Goal: Task Accomplishment & Management: Use online tool/utility

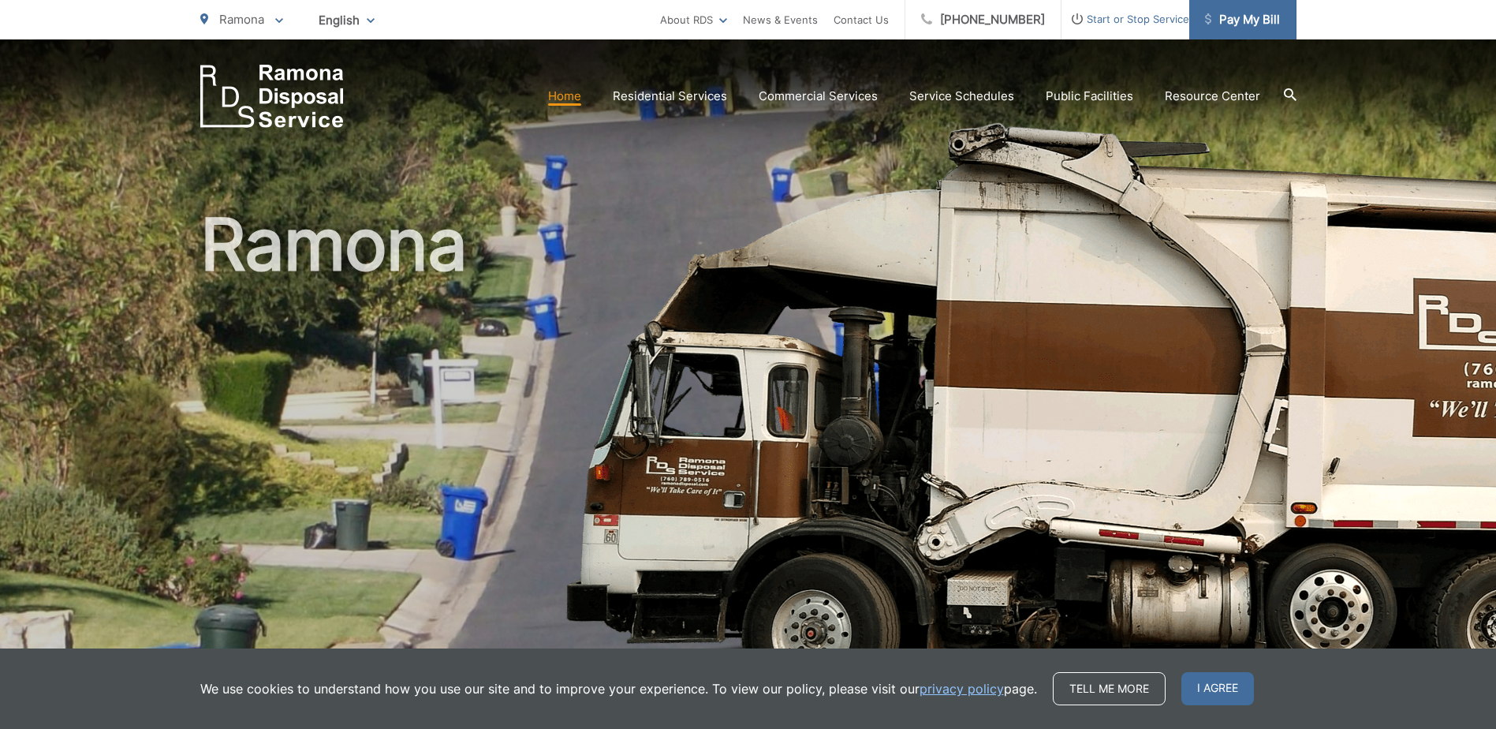
click at [1249, 20] on span "Pay My Bill" at bounding box center [1242, 19] width 75 height 19
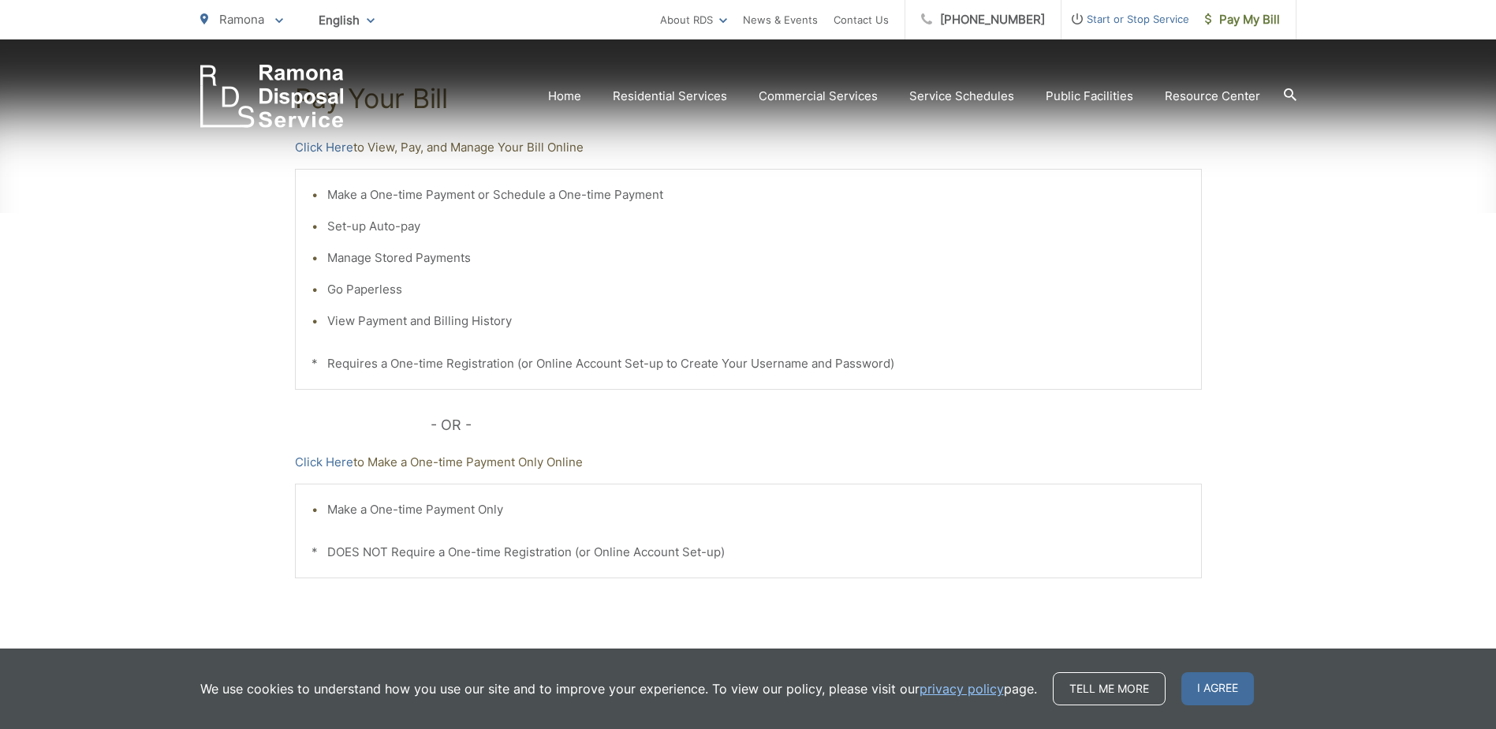
scroll to position [393, 0]
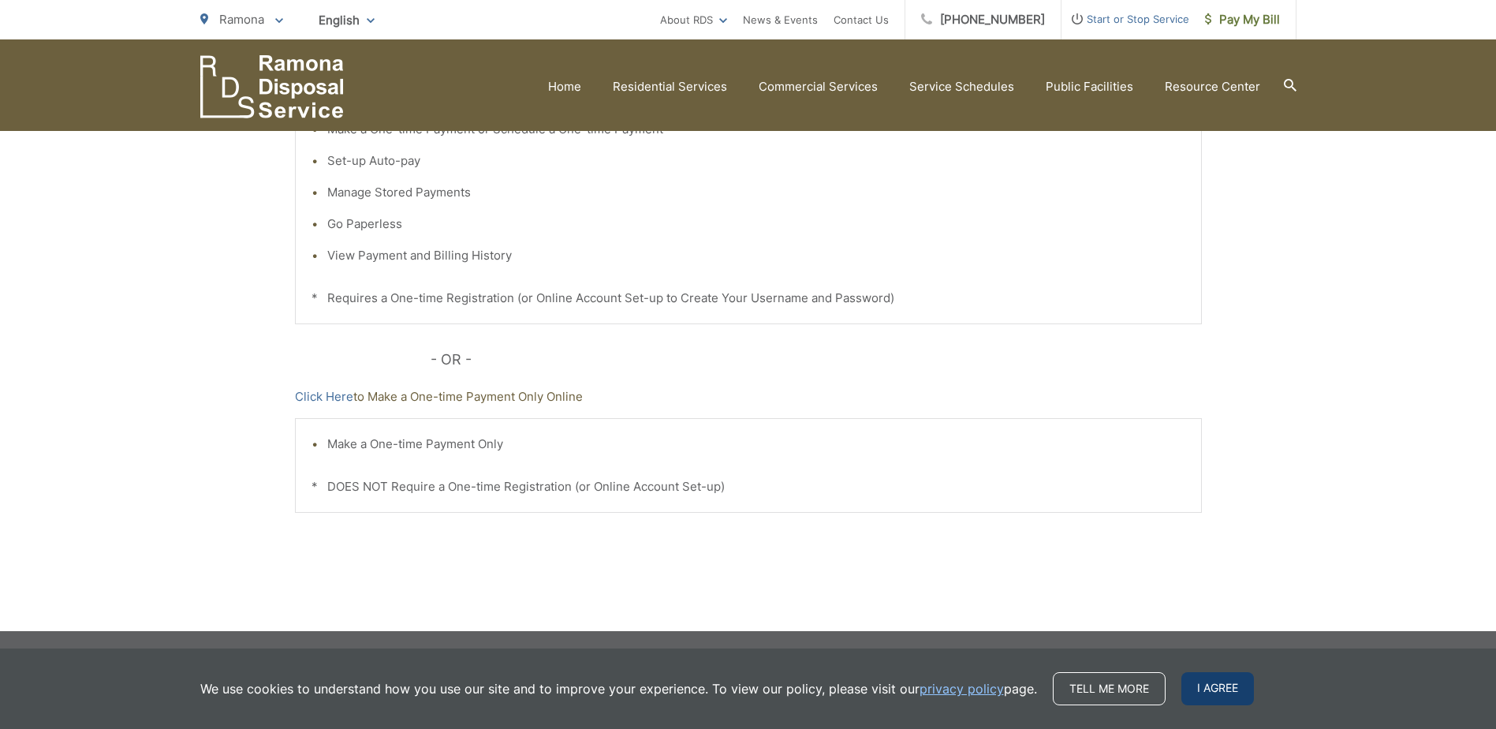
click at [1221, 689] on span "I agree" at bounding box center [1217, 688] width 73 height 33
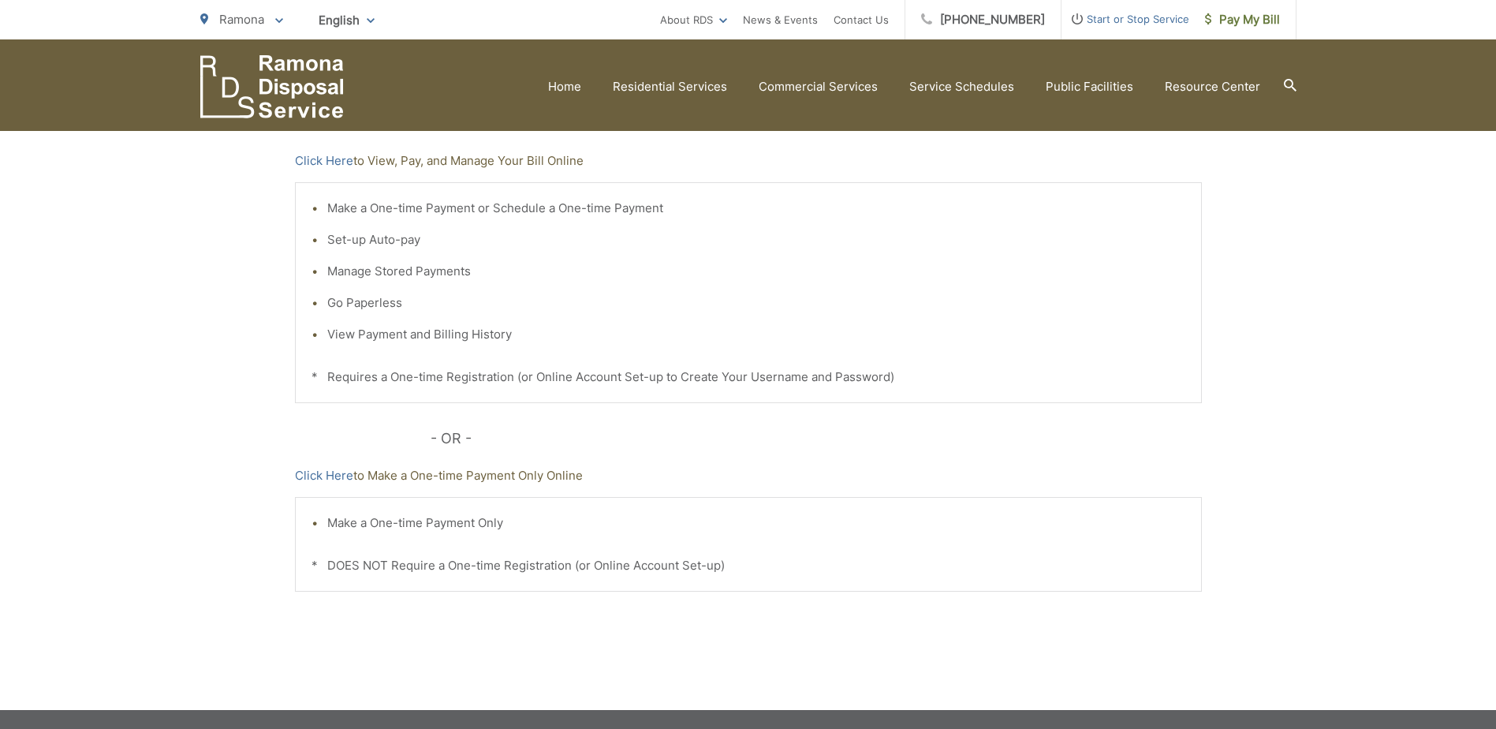
scroll to position [0, 0]
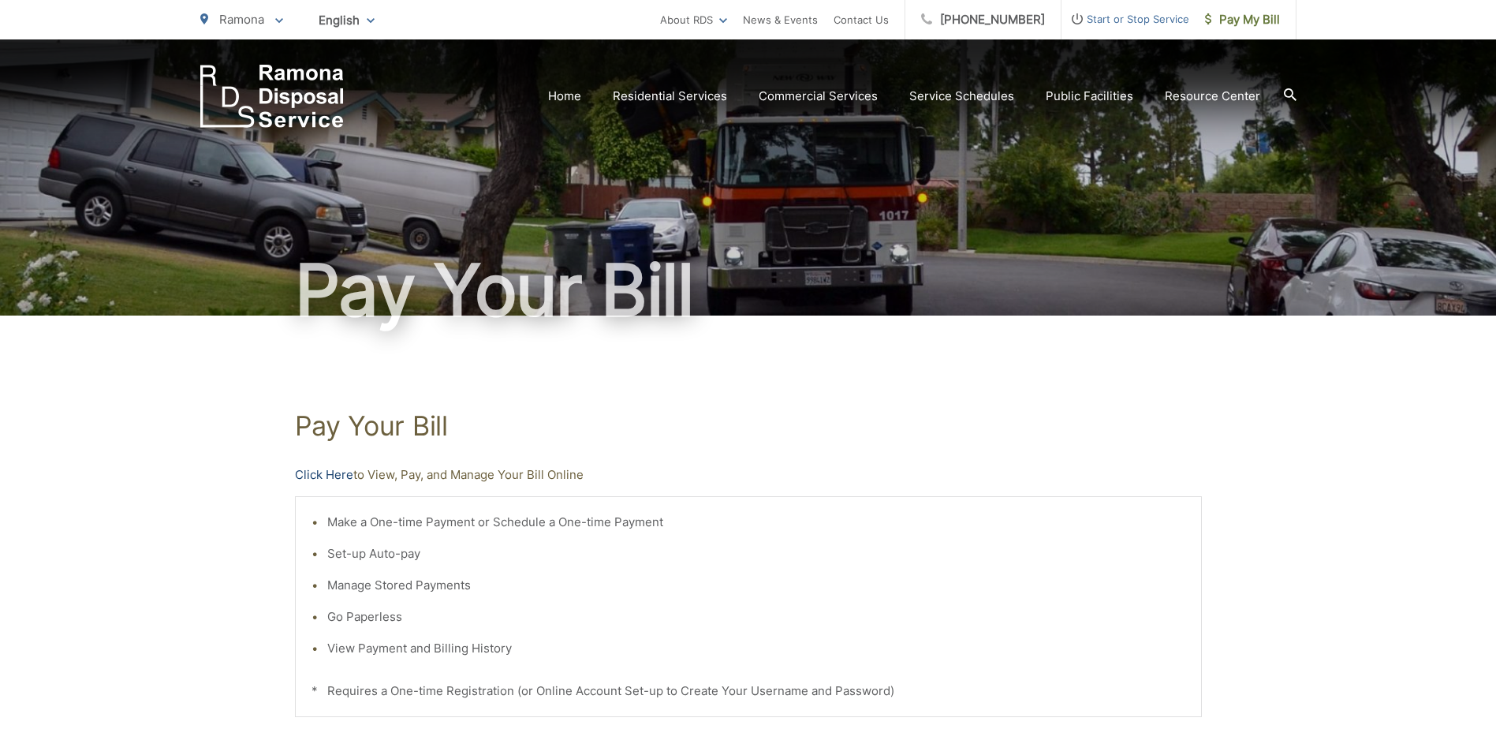
click at [326, 472] on link "Click Here" at bounding box center [324, 474] width 58 height 19
